Goal: Use online tool/utility: Utilize a website feature to perform a specific function

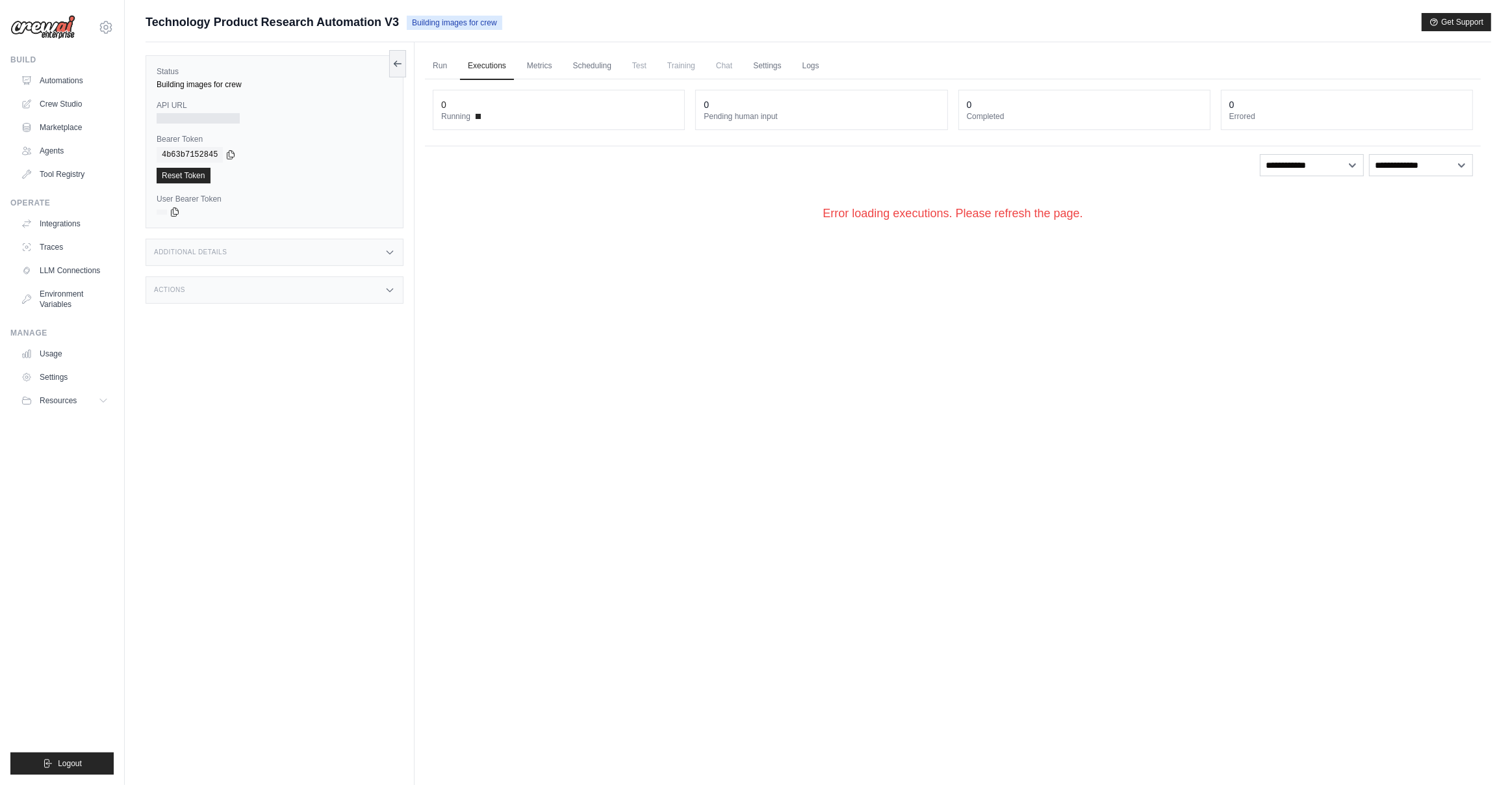
click at [1003, 16] on div "Technology Product Research Automation V3 Building images for crew Get Support" at bounding box center [819, 22] width 1346 height 18
click at [66, 103] on link "Crew Studio" at bounding box center [66, 104] width 98 height 21
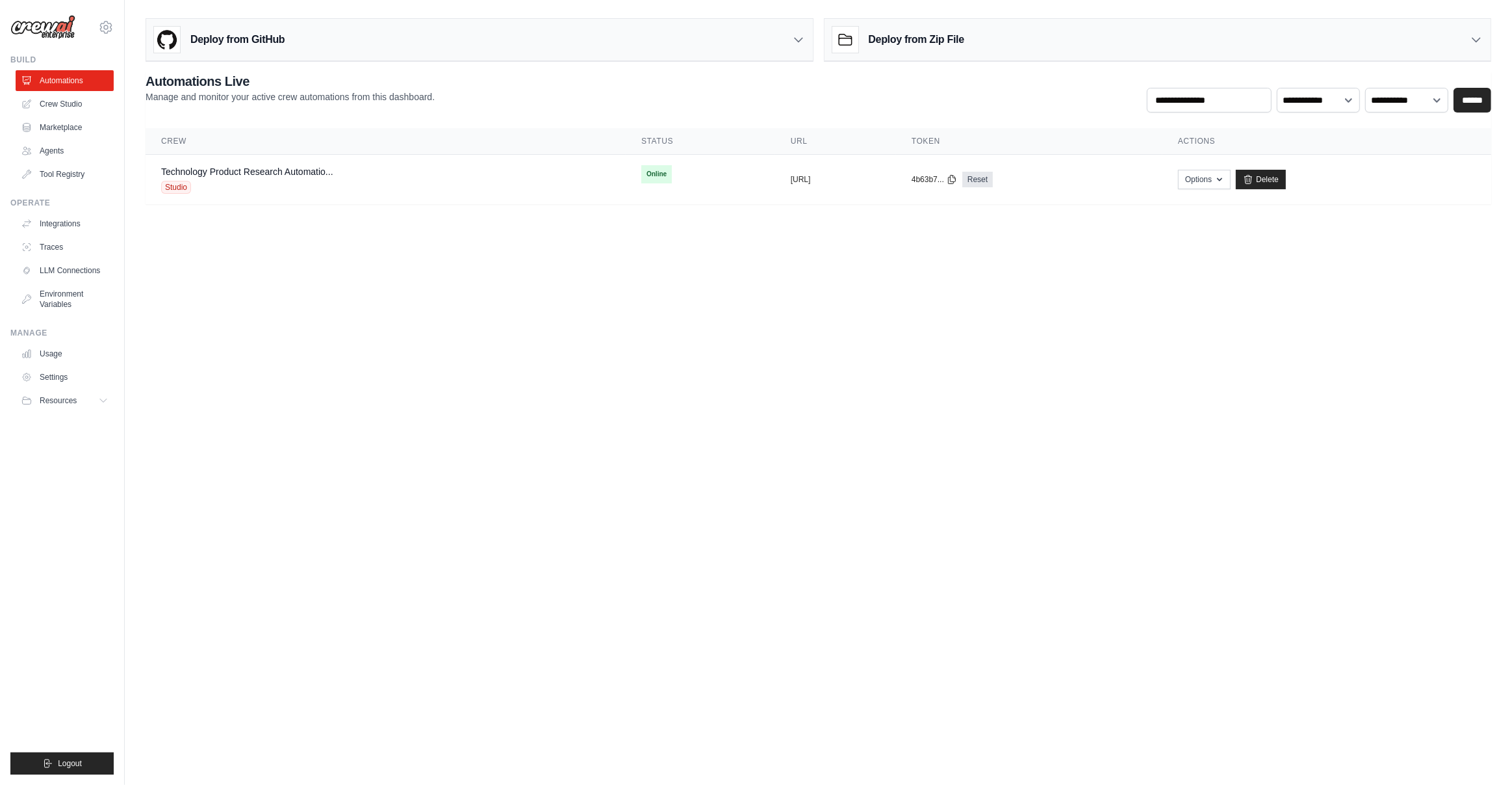
click at [1060, 447] on body "muthu.subscription@gmail.com Settings Build Automations Crew Studio" at bounding box center [756, 392] width 1512 height 785
click at [68, 153] on link "Agents" at bounding box center [66, 151] width 98 height 21
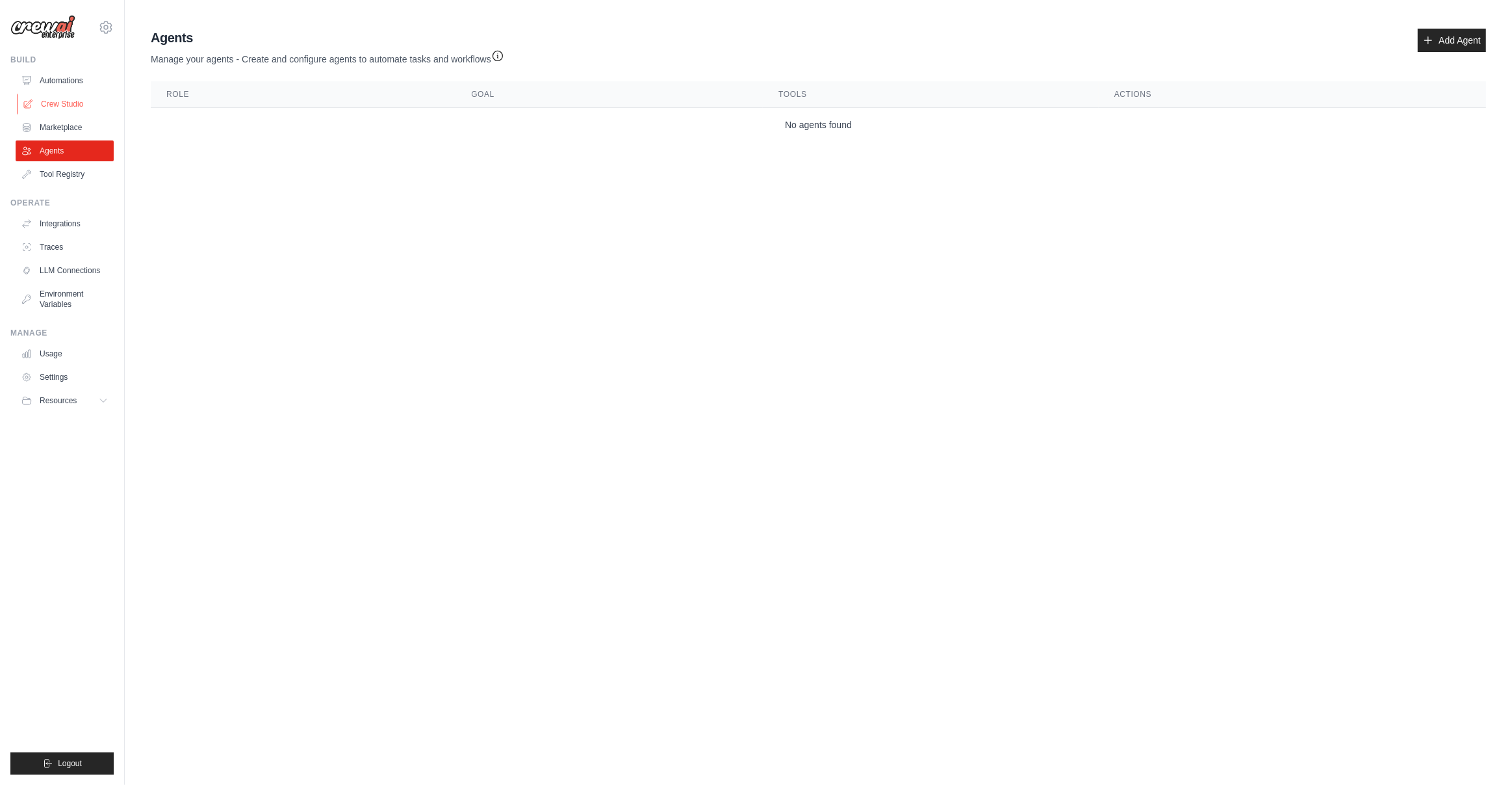
click at [67, 101] on link "Crew Studio" at bounding box center [66, 104] width 98 height 21
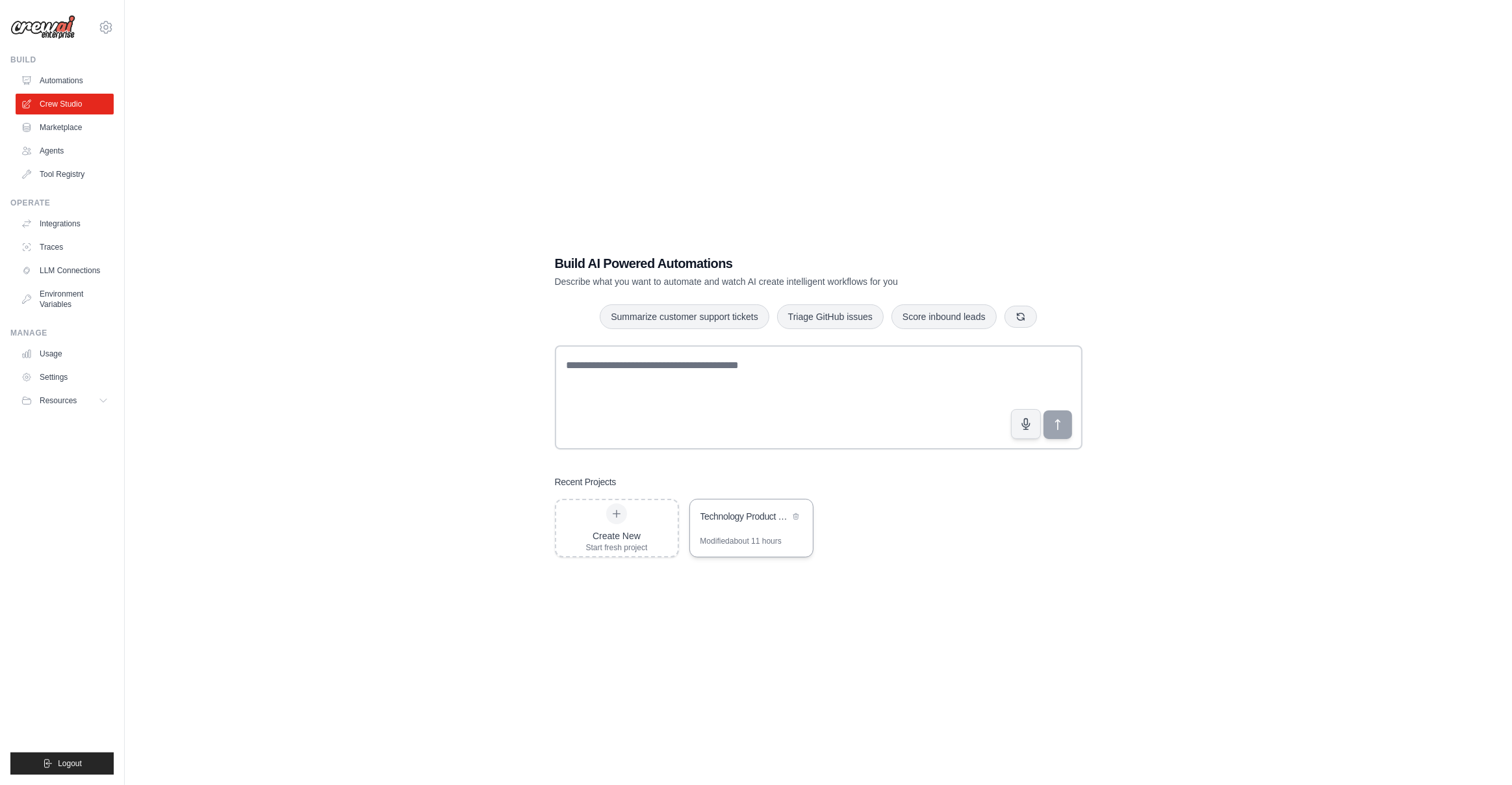
click at [723, 513] on div "Technology Product Research Automation" at bounding box center [746, 516] width 89 height 13
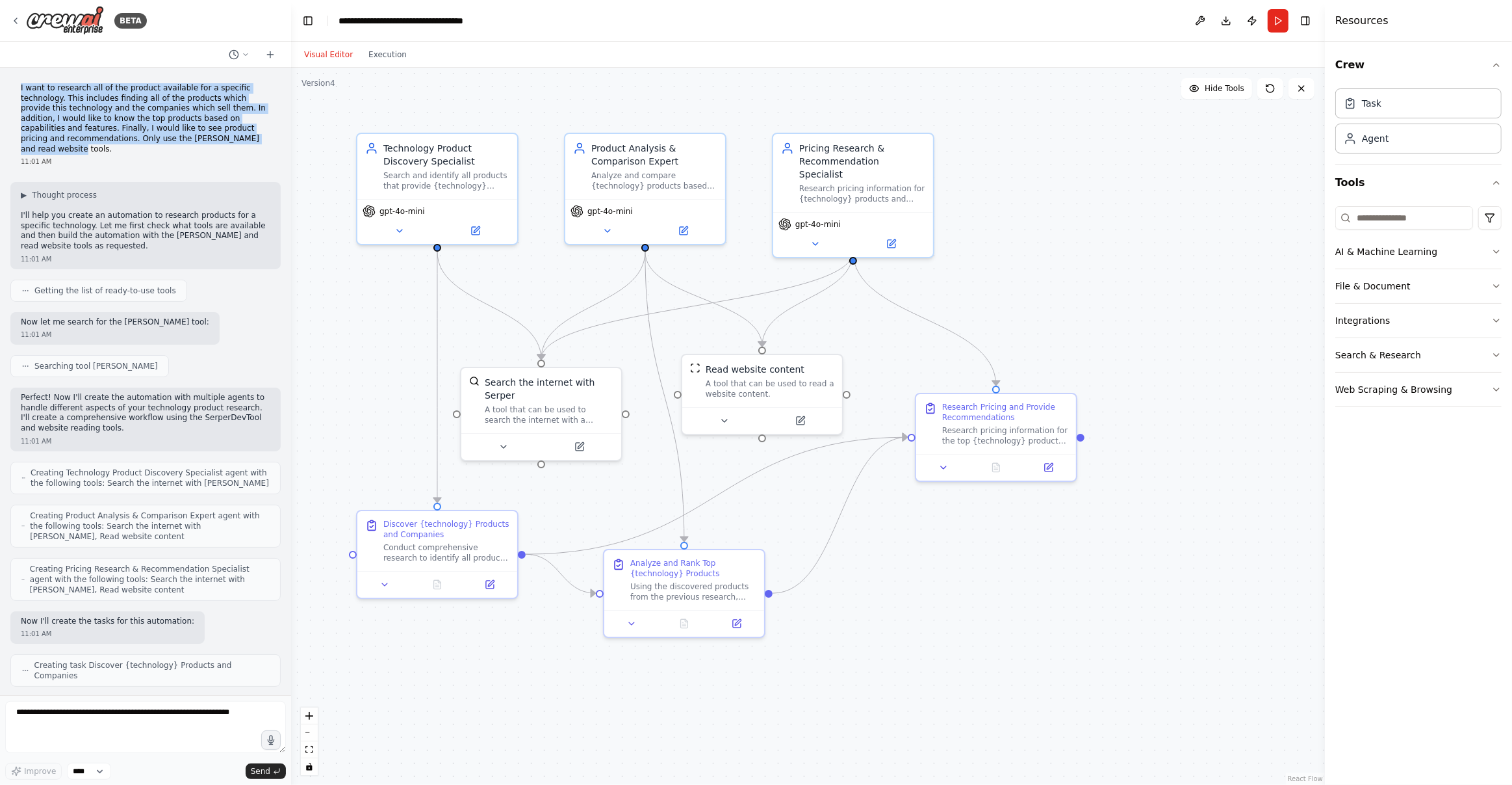
drag, startPoint x: 19, startPoint y: 87, endPoint x: 253, endPoint y: 136, distance: 239.1
click at [253, 136] on div "I want to research all of the product available for a specific technology. This…" at bounding box center [145, 125] width 270 height 94
click at [142, 134] on p "I want to research all of the product available for a specific technology. This…" at bounding box center [145, 118] width 249 height 71
drag, startPoint x: 91, startPoint y: 141, endPoint x: 257, endPoint y: 140, distance: 166.0
click at [257, 140] on p "I want to research all of the product available for a specific technology. This…" at bounding box center [145, 118] width 249 height 71
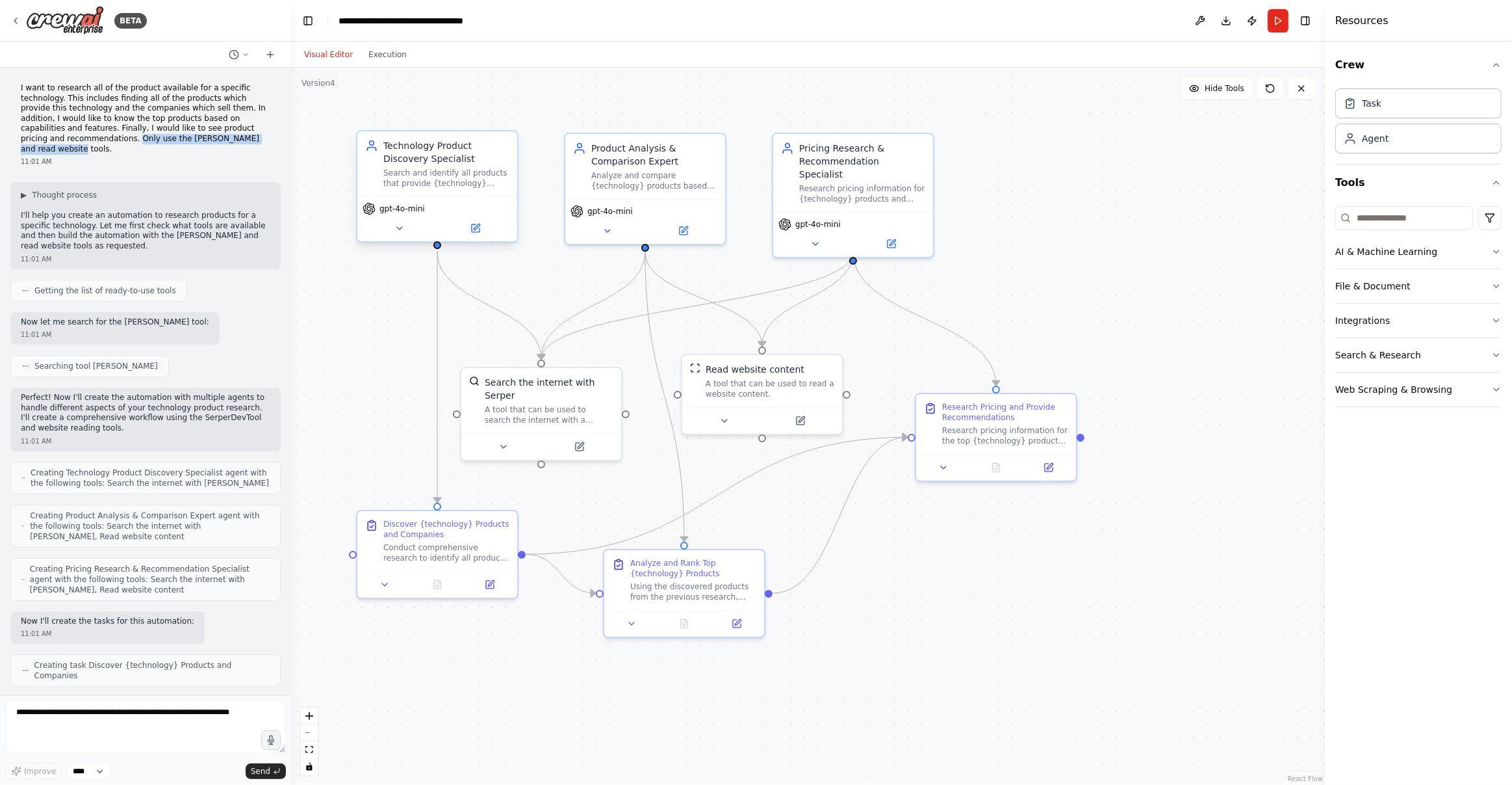
click at [373, 152] on div "Technology Product Discovery Specialist Search and identify all products that p…" at bounding box center [437, 163] width 144 height 50
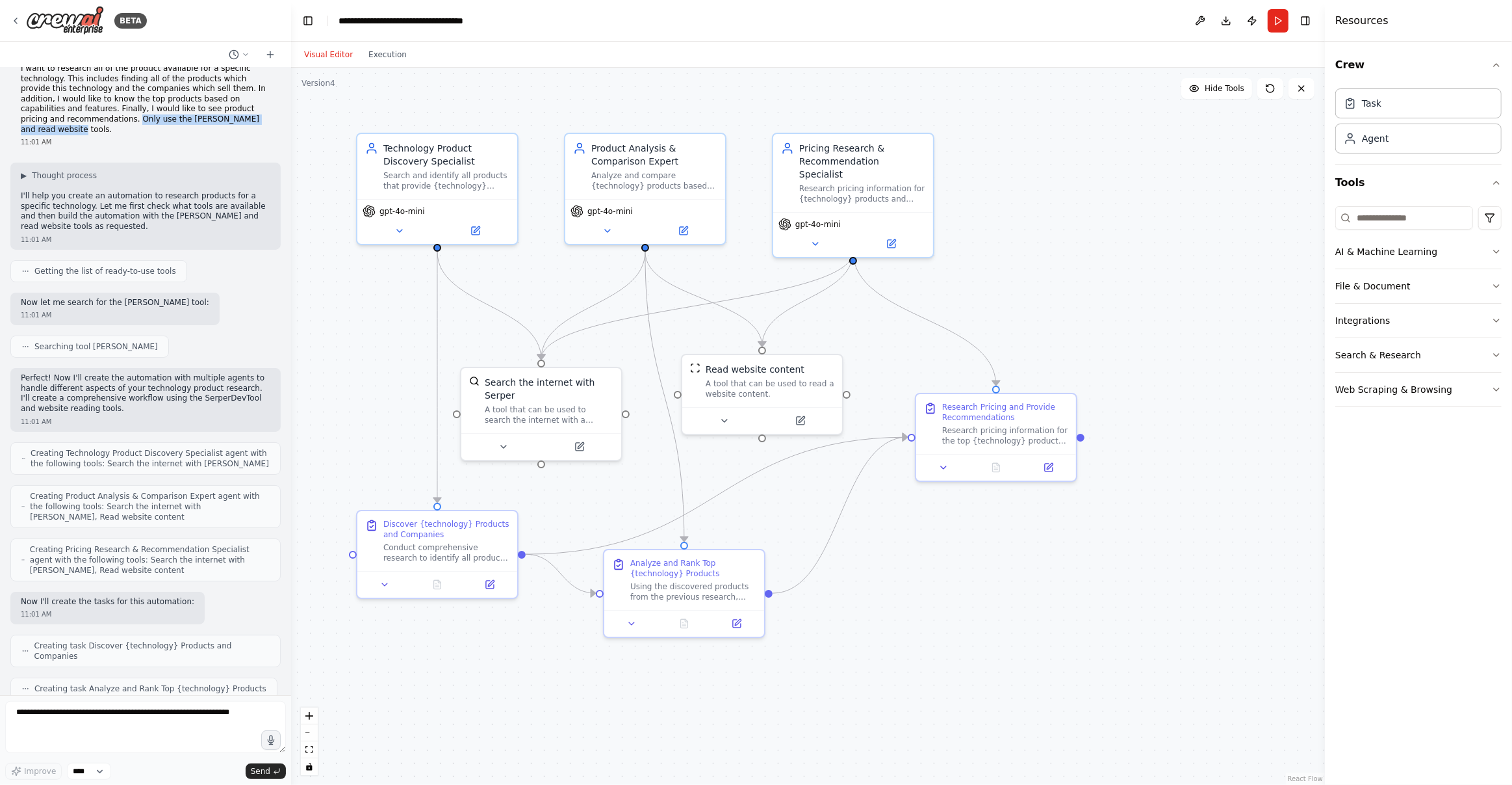
scroll to position [24, 0]
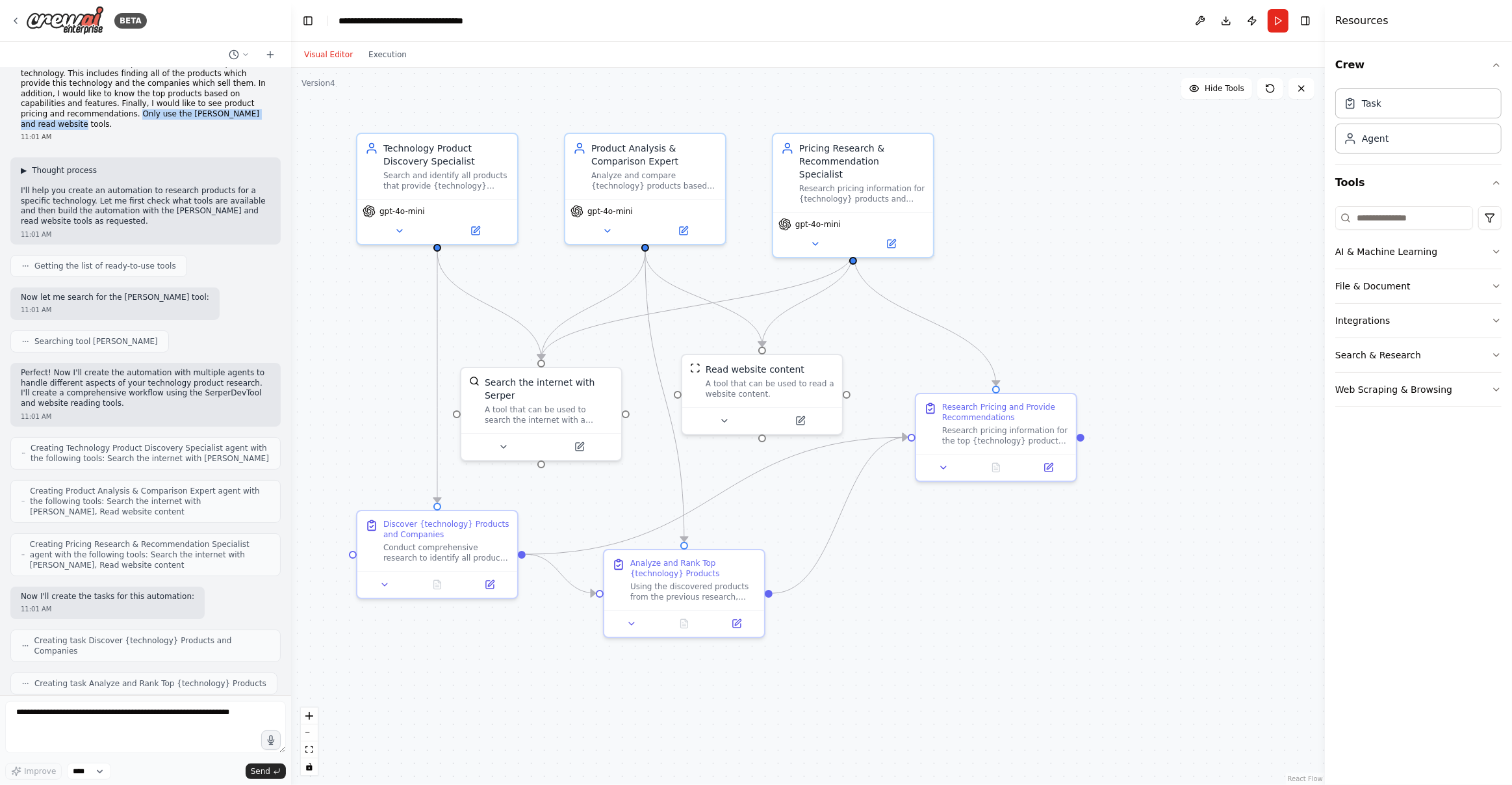
click at [24, 165] on span "▶" at bounding box center [24, 170] width 6 height 10
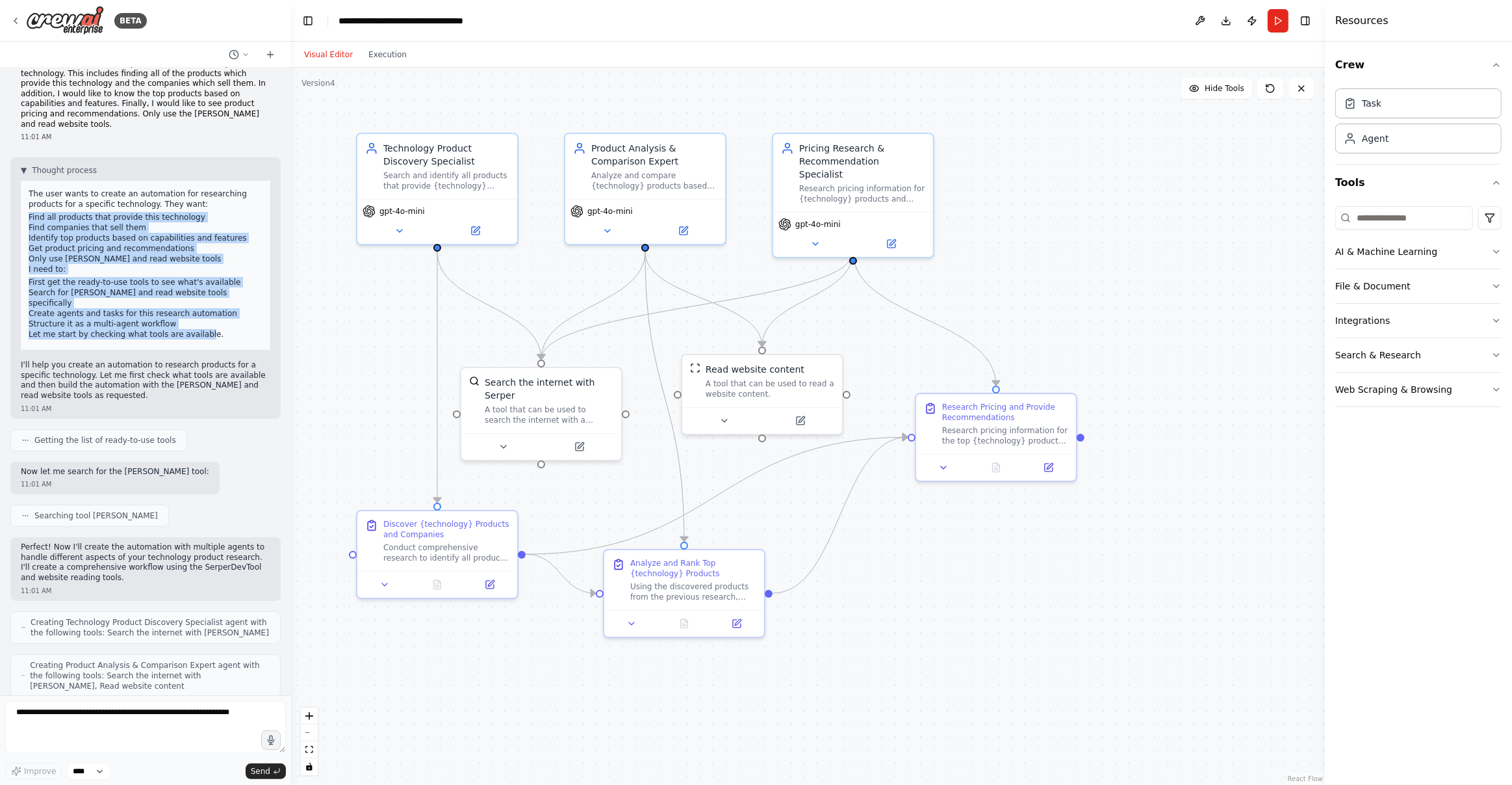
drag, startPoint x: 28, startPoint y: 206, endPoint x: 204, endPoint y: 312, distance: 205.5
click at [204, 312] on div "The user wants to create an automation for researching products for a specific …" at bounding box center [145, 265] width 249 height 169
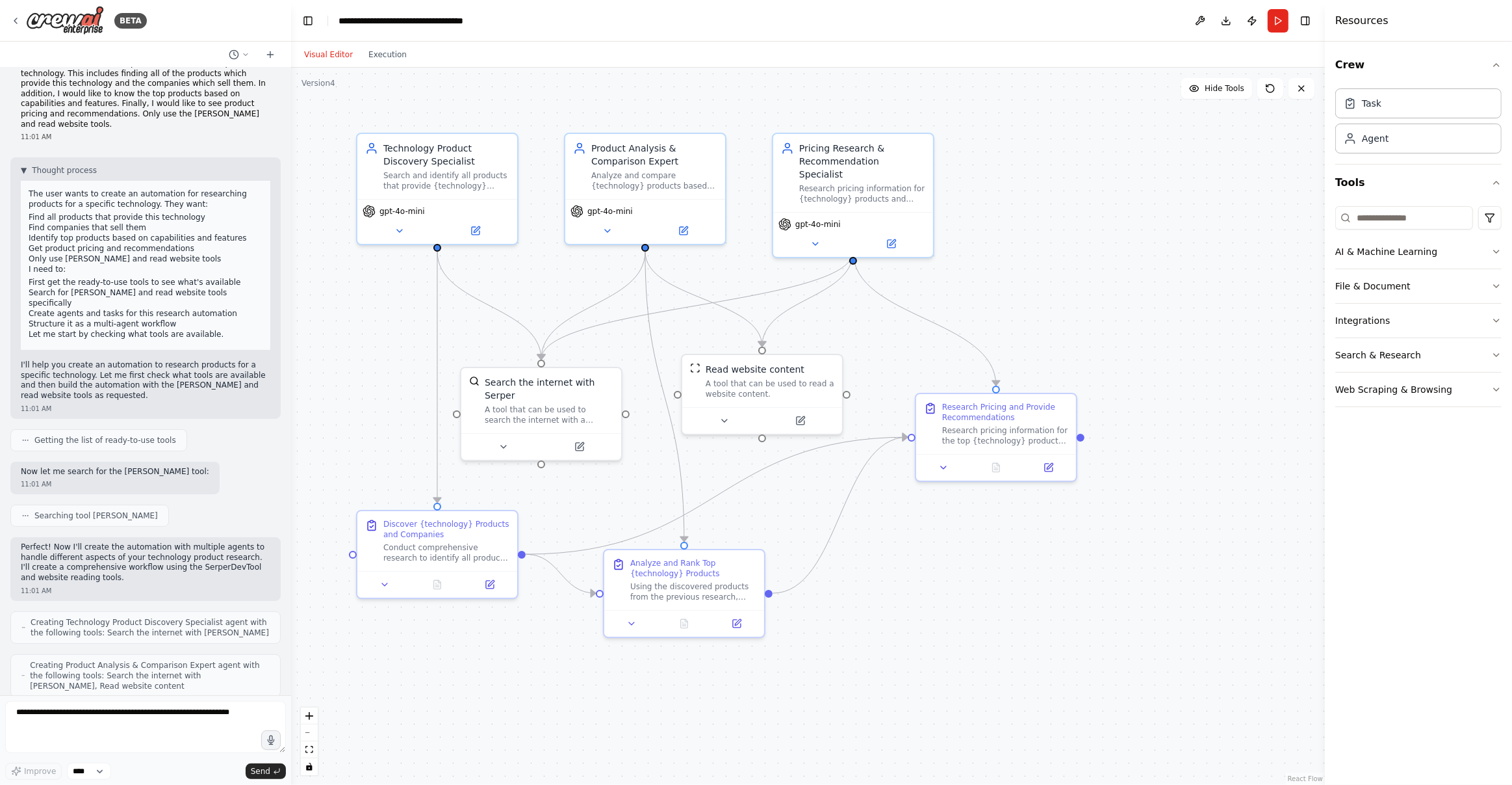
click at [52, 233] on li "Identify top products based on capabilities and features" at bounding box center [145, 237] width 234 height 10
drag, startPoint x: 28, startPoint y: 274, endPoint x: 239, endPoint y: 270, distance: 211.0
click at [239, 277] on li "First get the ready-to-use tools to see what's available" at bounding box center [145, 282] width 234 height 10
drag, startPoint x: 87, startPoint y: 305, endPoint x: 182, endPoint y: 304, distance: 95.0
click at [182, 318] on li "Structure it as a multi-agent workflow" at bounding box center [145, 323] width 234 height 10
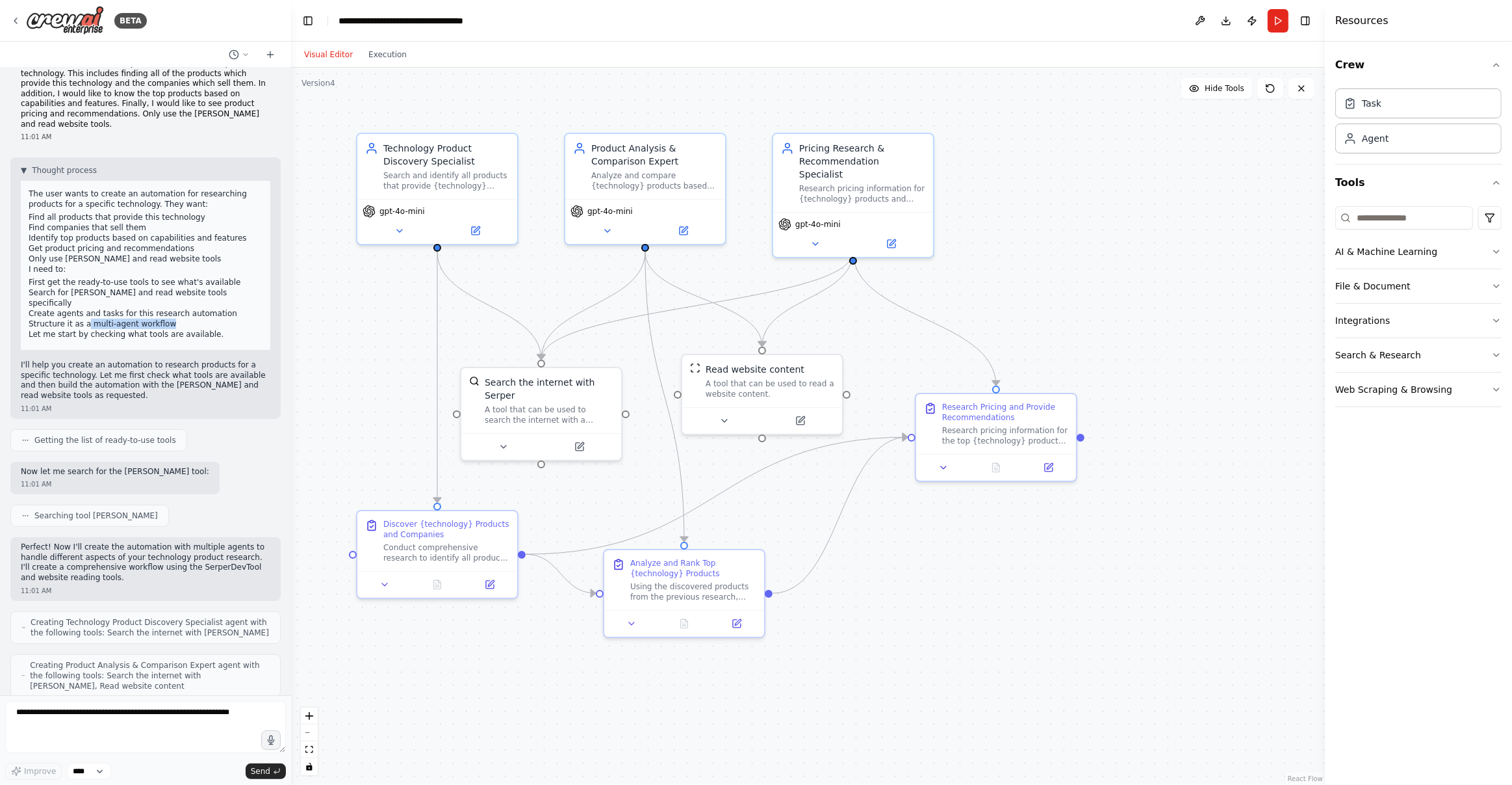
click at [387, 316] on div ".deletable-edge-delete-btn { width: 20px; height: 20px; border: 0px solid #ffff…" at bounding box center [808, 426] width 1034 height 717
click at [1417, 321] on button "Integrations" at bounding box center [1418, 321] width 166 height 34
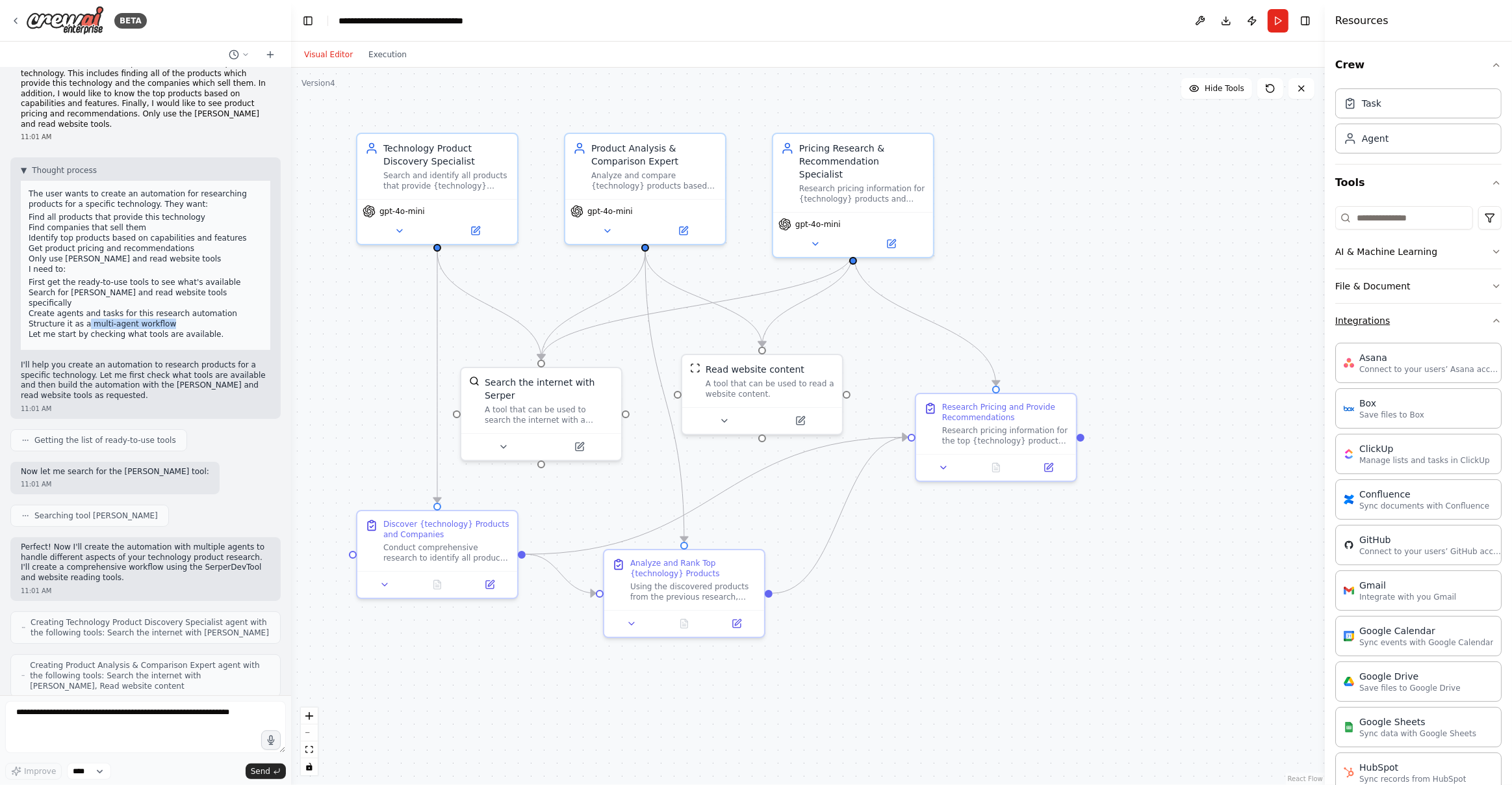
click at [1423, 323] on button "Integrations" at bounding box center [1418, 321] width 166 height 34
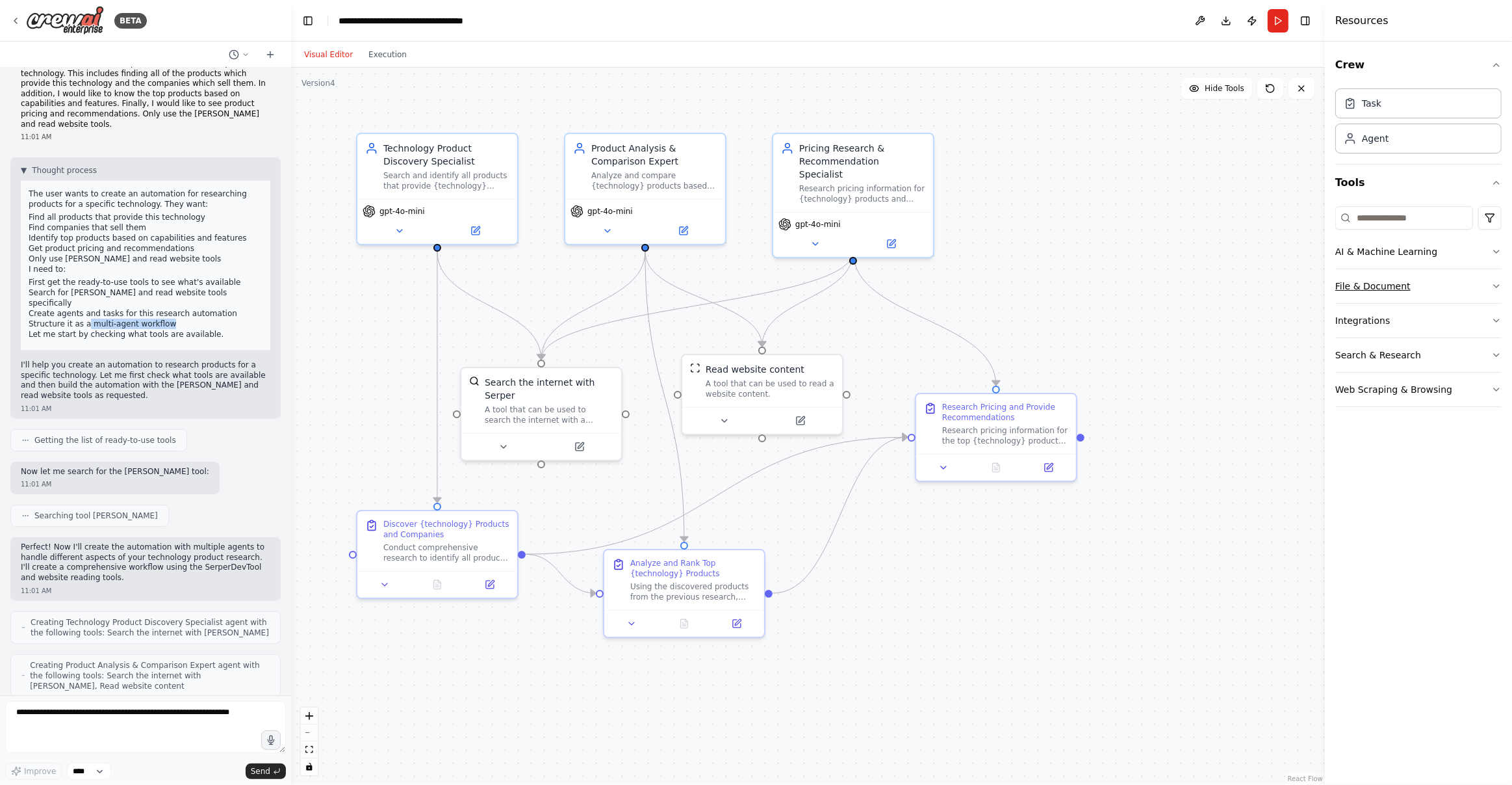
click at [1420, 287] on button "File & Document" at bounding box center [1418, 286] width 166 height 34
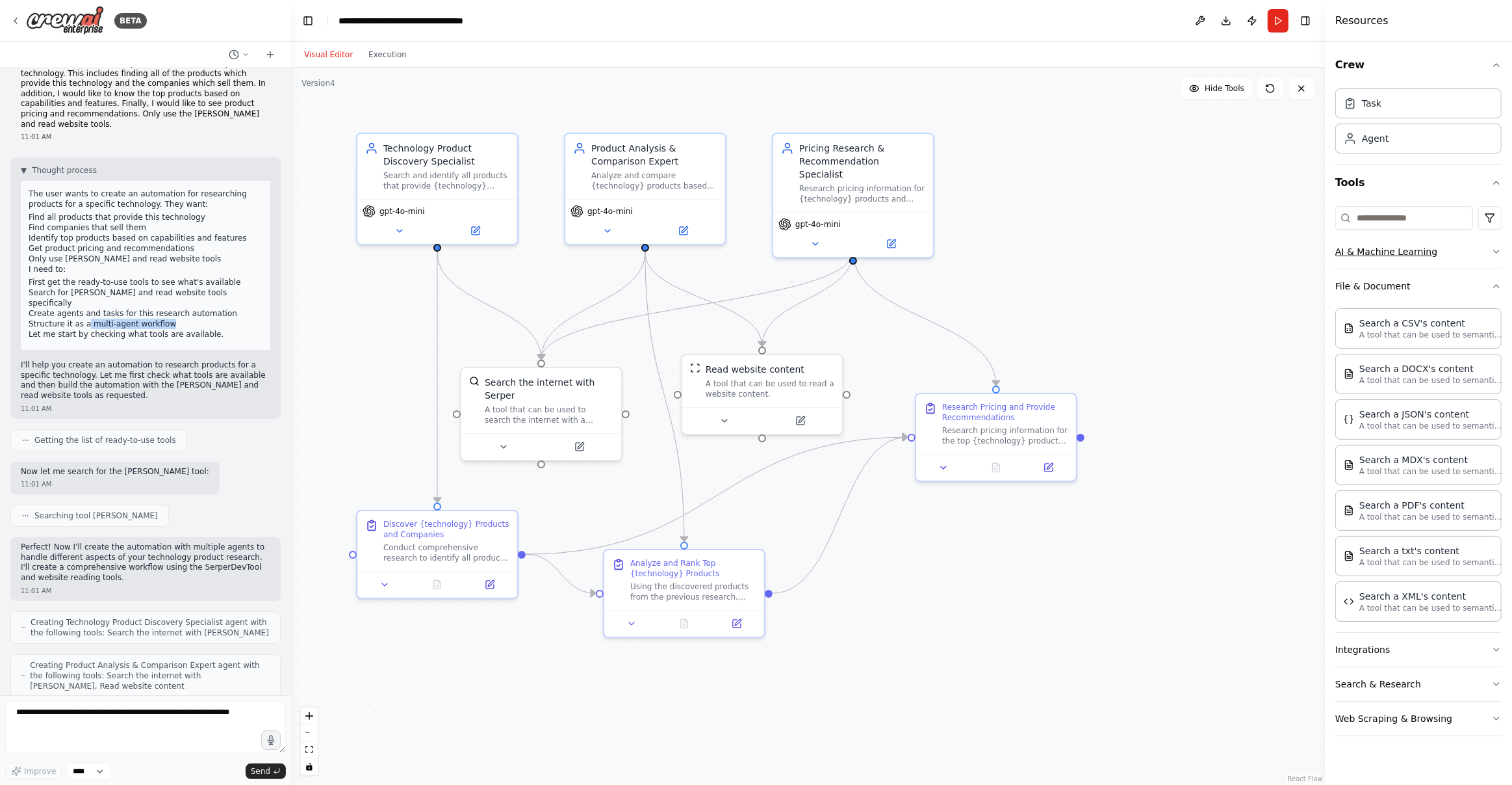
click at [1422, 267] on button "AI & Machine Learning" at bounding box center [1418, 251] width 166 height 34
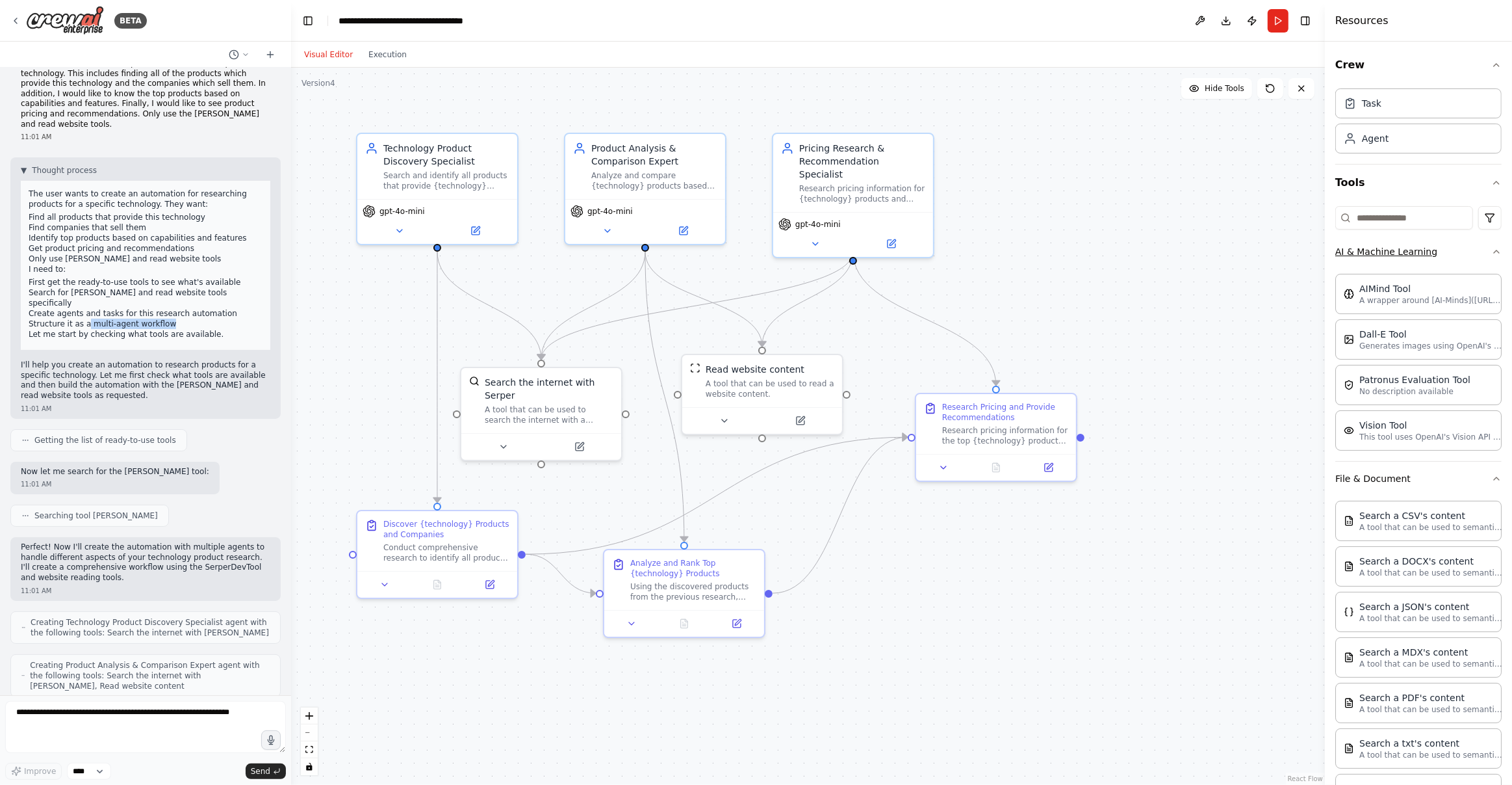
click at [1438, 259] on button "AI & Machine Learning" at bounding box center [1418, 251] width 166 height 34
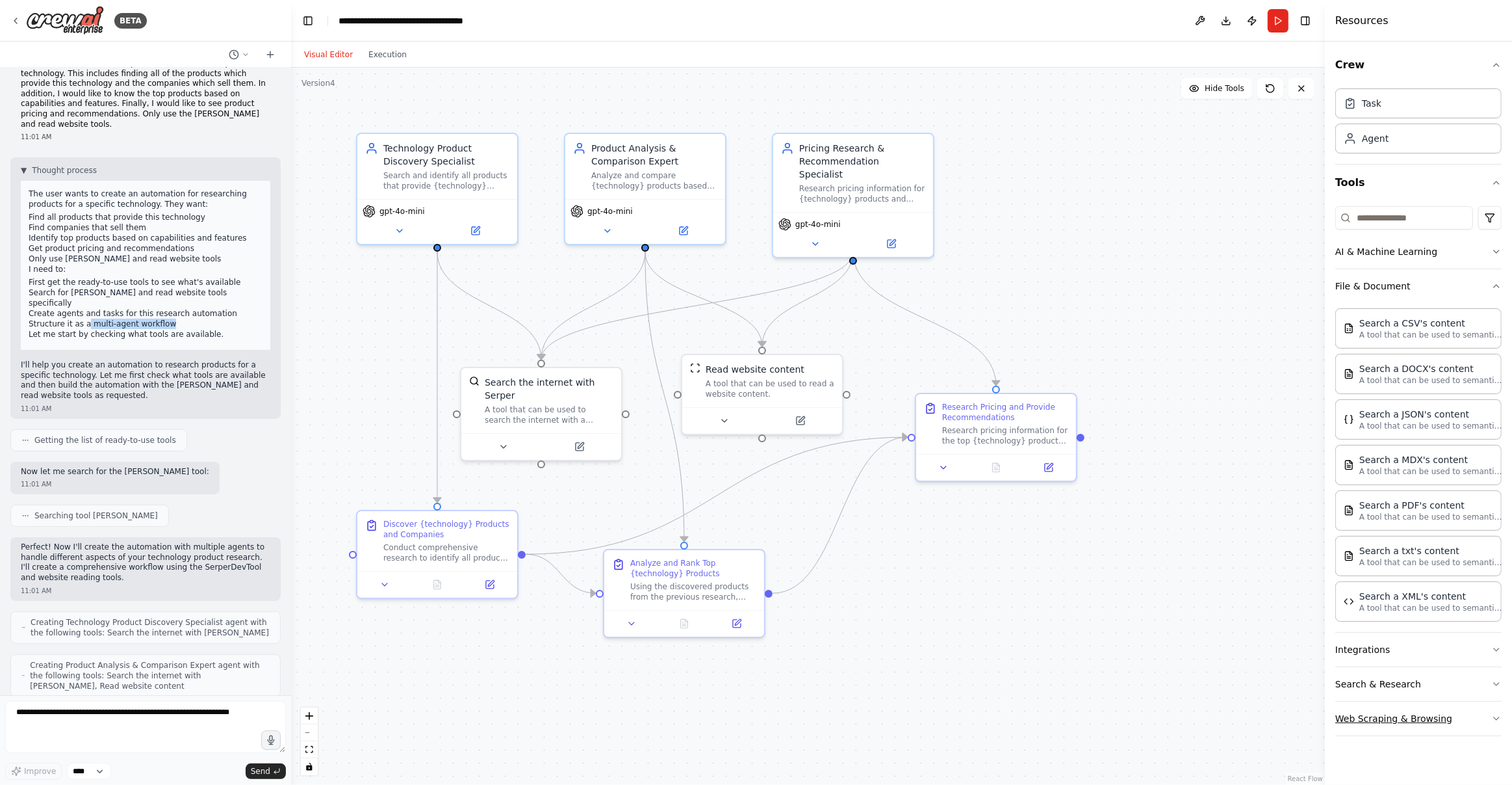
click at [1418, 711] on button "Web Scraping & Browsing" at bounding box center [1418, 718] width 166 height 34
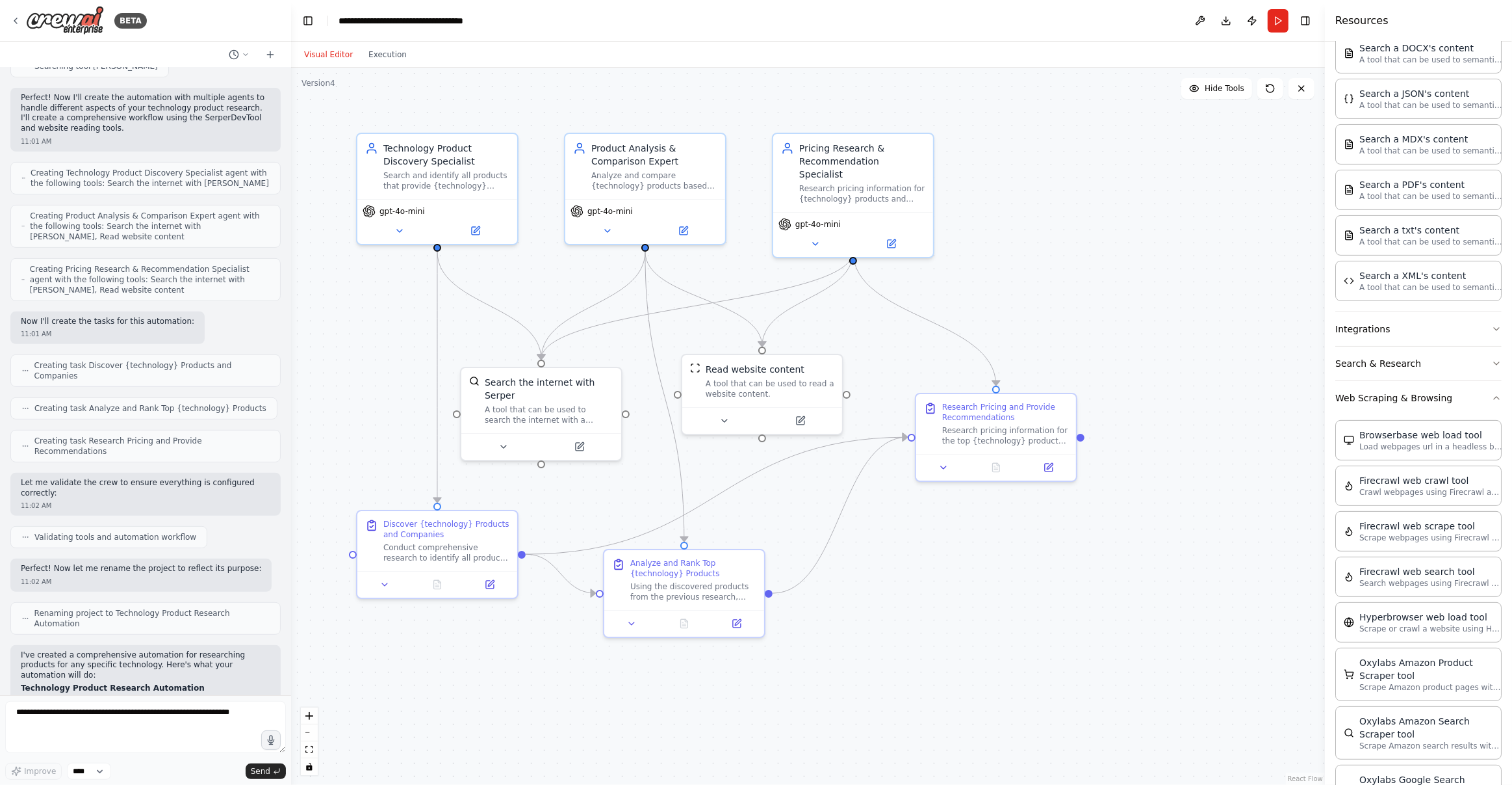
scroll to position [758, 0]
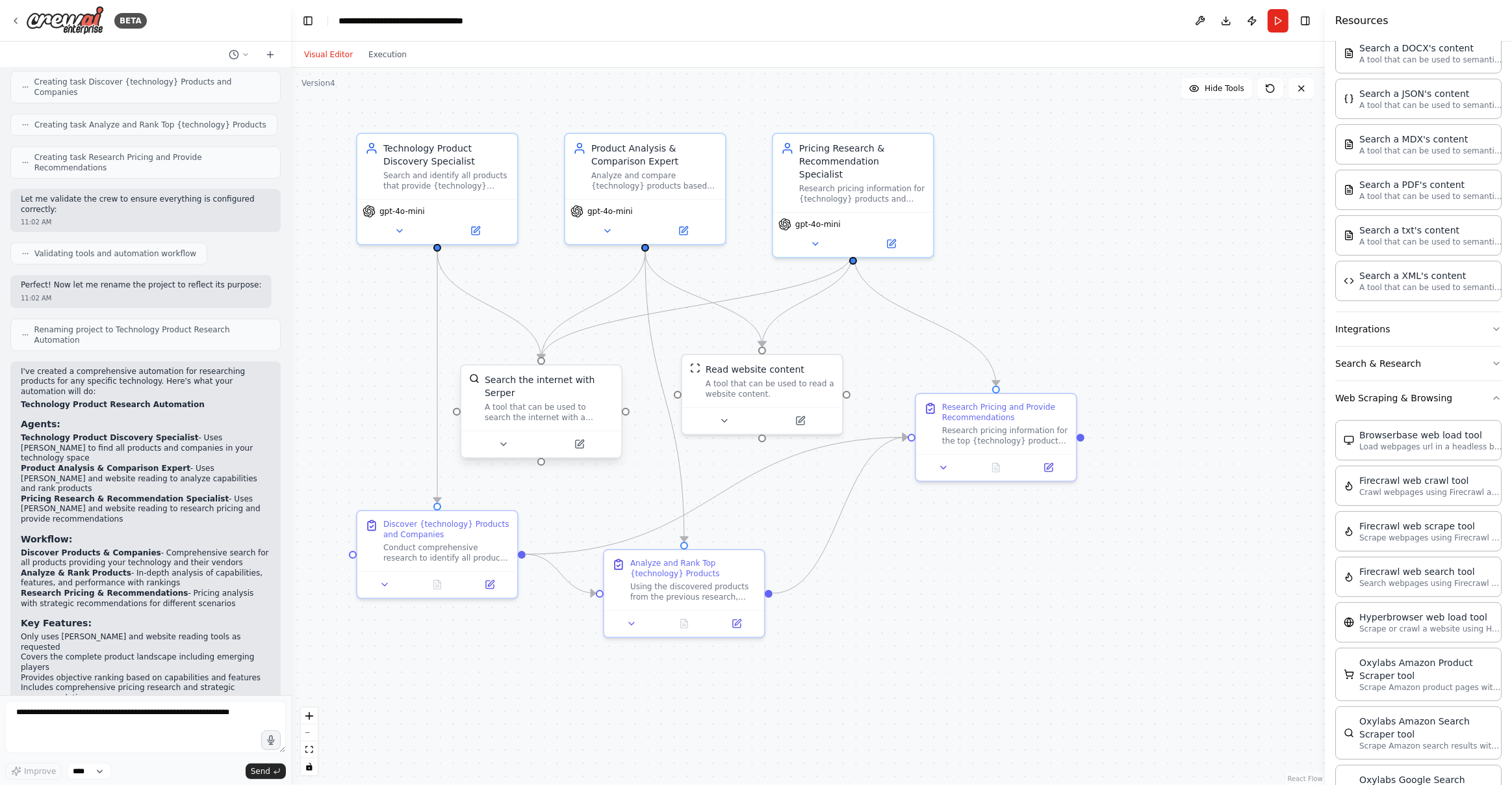
click at [538, 400] on div "Search the internet with Serper A tool that can be used to search the internet …" at bounding box center [549, 397] width 128 height 50
click at [627, 495] on div ".deletable-edge-delete-btn { width: 20px; height: 20px; border: 0px solid #ffff…" at bounding box center [808, 426] width 1034 height 717
click at [1087, 567] on div ".deletable-edge-delete-btn { width: 20px; height: 20px; border: 0px solid #ffff…" at bounding box center [808, 426] width 1034 height 717
click at [1111, 218] on div ".deletable-edge-delete-btn { width: 20px; height: 20px; border: 0px solid #ffff…" at bounding box center [808, 426] width 1034 height 717
